Goal: Navigation & Orientation: Find specific page/section

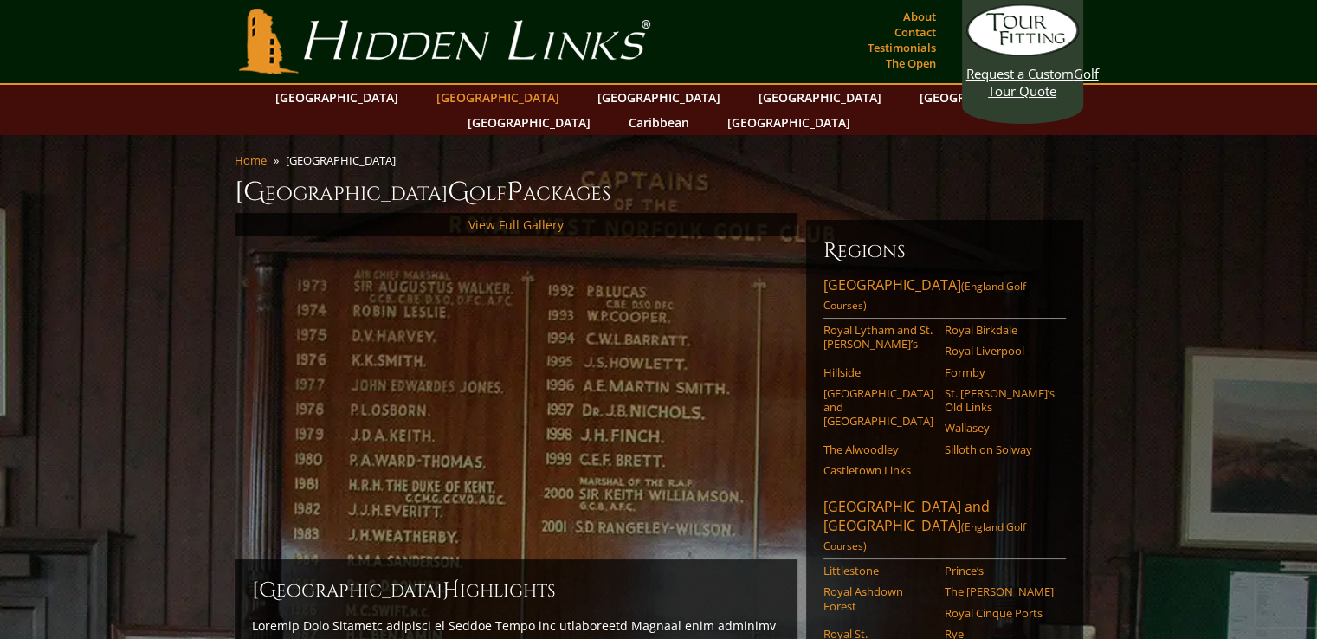
click at [443, 94] on link "[GEOGRAPHIC_DATA]" at bounding box center [498, 97] width 140 height 25
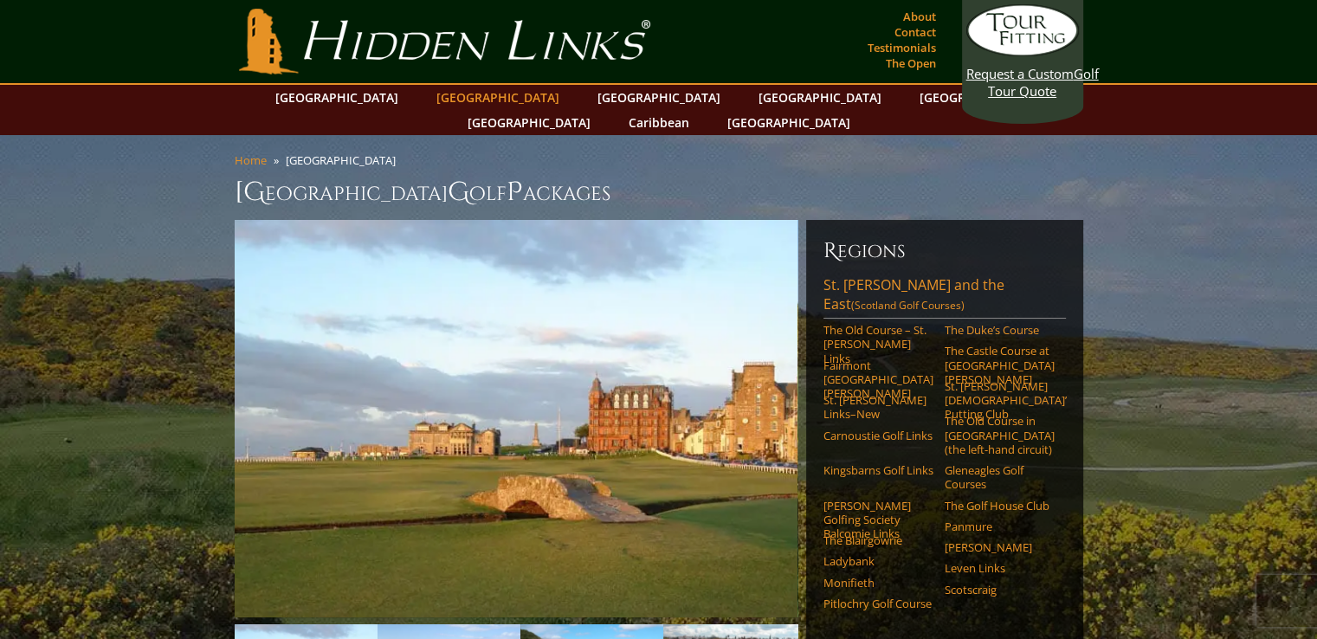
click at [447, 101] on link "[GEOGRAPHIC_DATA]" at bounding box center [498, 97] width 140 height 25
